Goal: Task Accomplishment & Management: Manage account settings

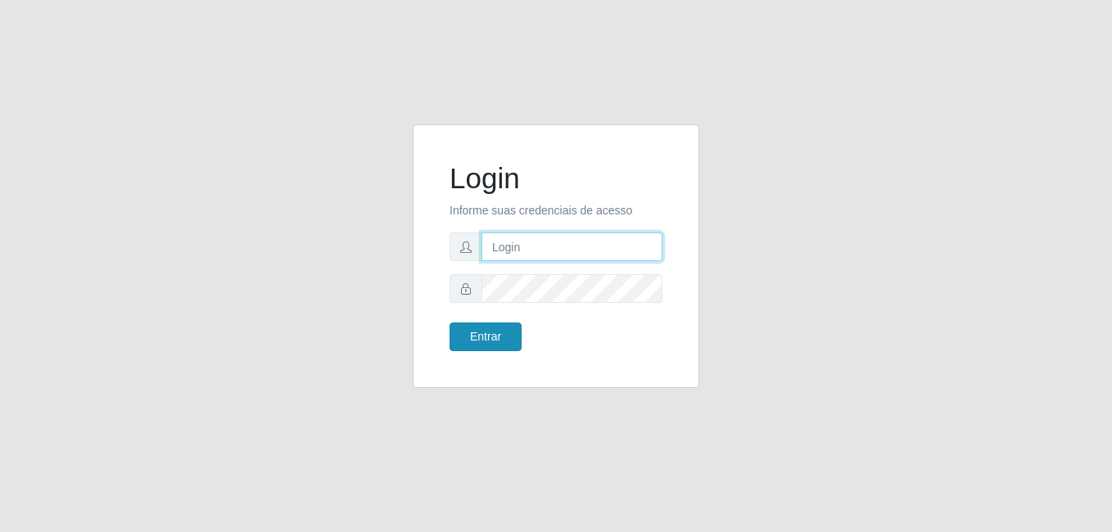
type input "anselmo@B8"
click at [483, 336] on button "Entrar" at bounding box center [485, 336] width 72 height 29
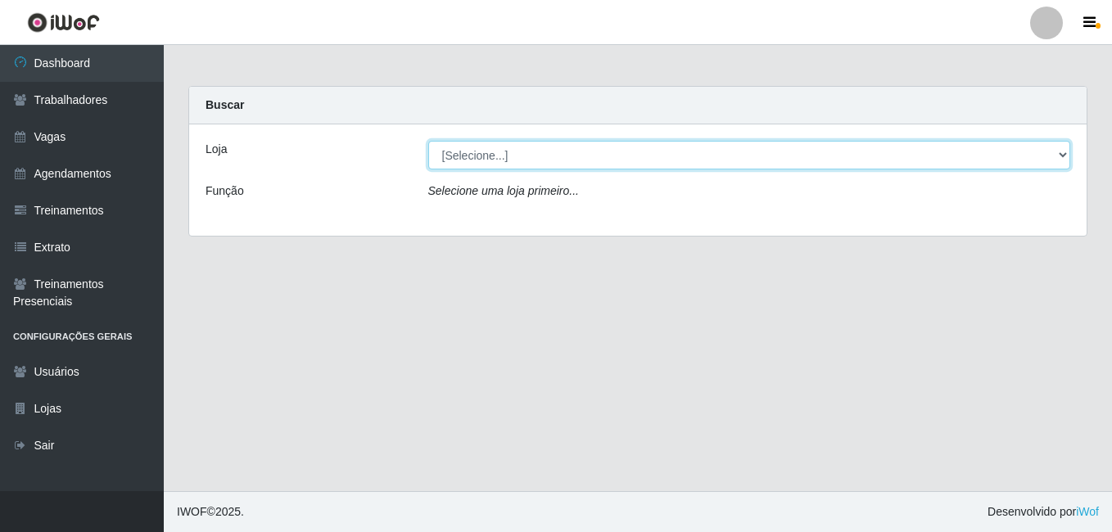
click at [848, 155] on select "[Selecione...] Bemais Supermercados - B8 [PERSON_NAME]" at bounding box center [749, 155] width 643 height 29
select select "413"
click at [428, 141] on select "[Selecione...] Bemais Supermercados - B8 [PERSON_NAME]" at bounding box center [749, 155] width 643 height 29
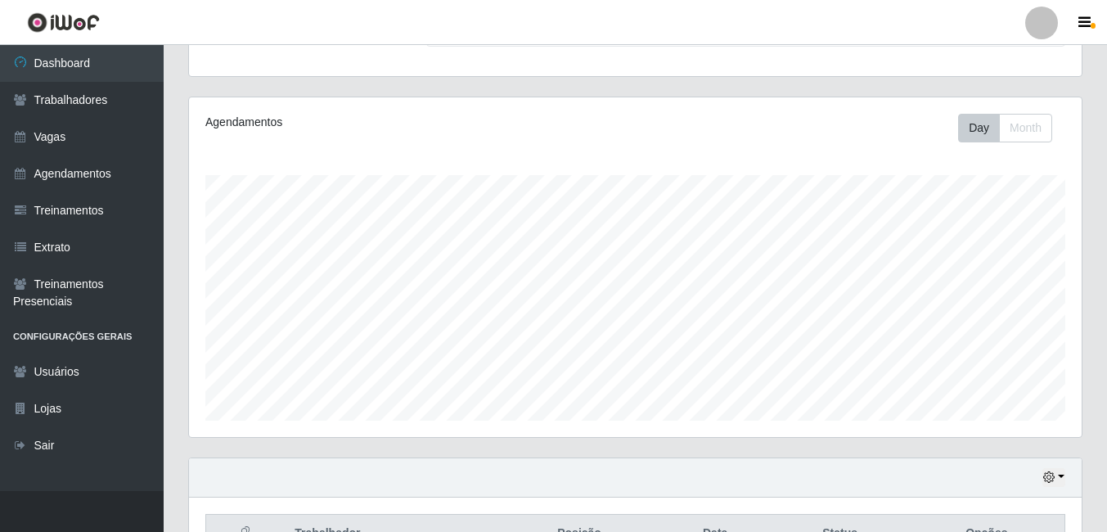
scroll to position [246, 0]
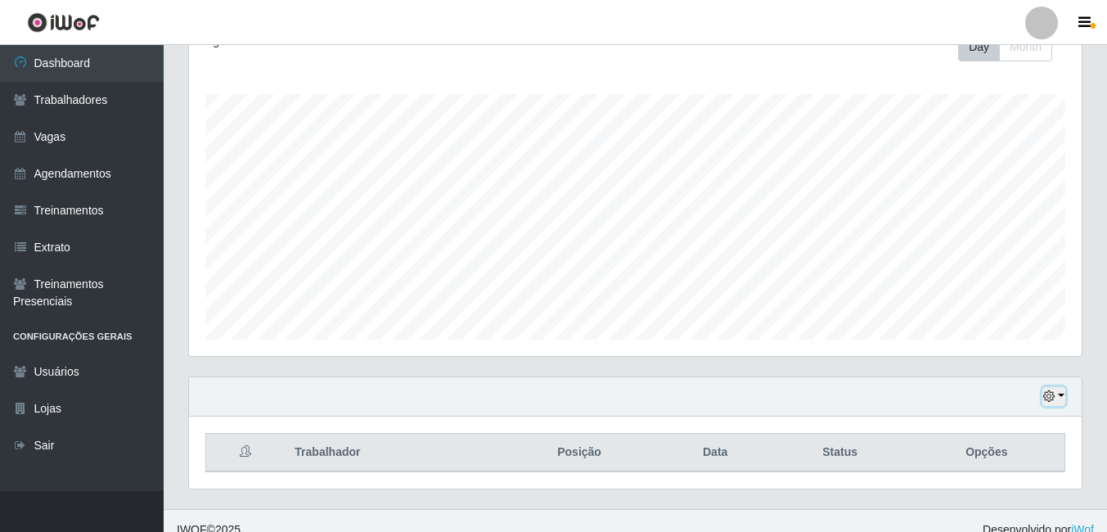
click at [1049, 395] on icon "button" at bounding box center [1049, 395] width 11 height 11
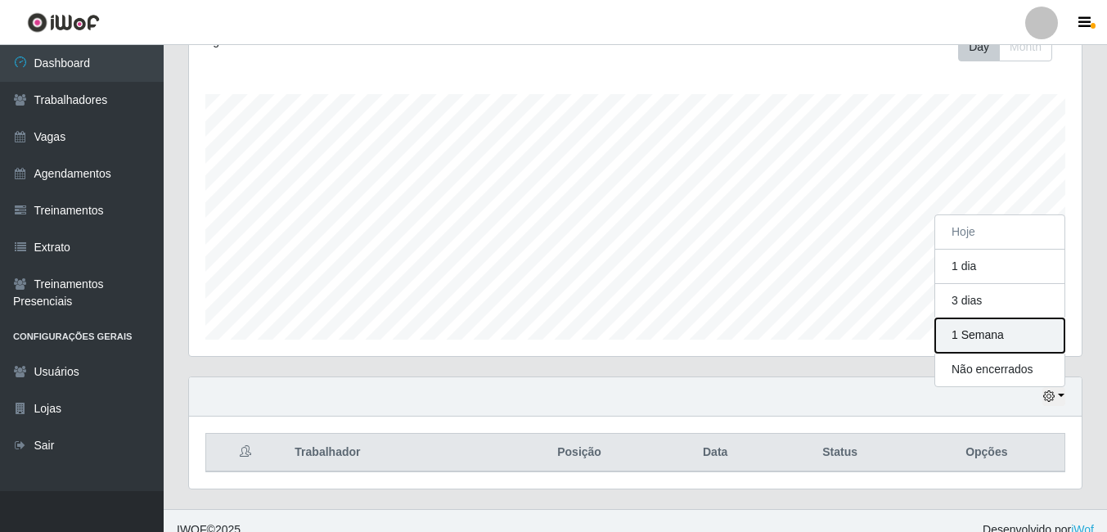
click at [982, 339] on button "1 Semana" at bounding box center [1000, 335] width 129 height 34
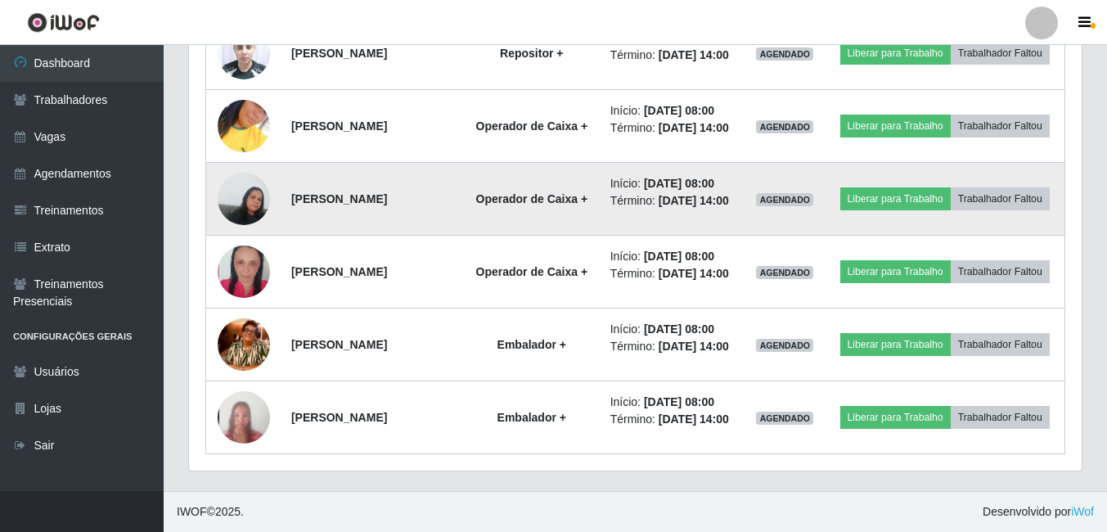
scroll to position [1370, 0]
